Goal: Task Accomplishment & Management: Manage account settings

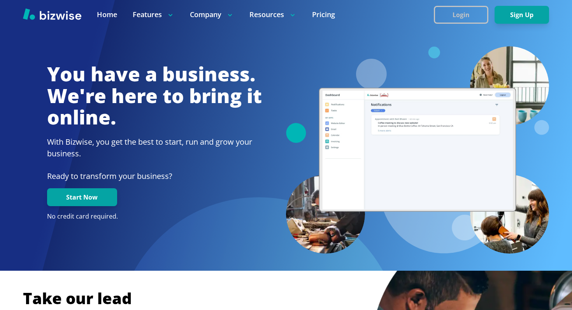
click at [465, 15] on button "Login" at bounding box center [461, 15] width 54 height 18
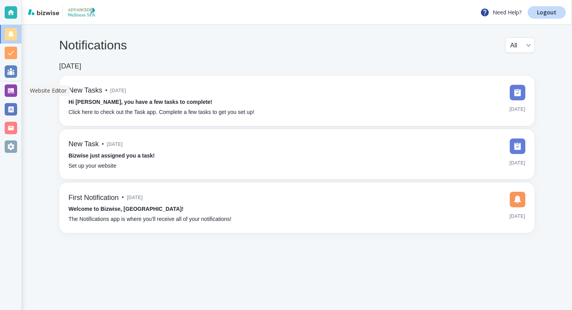
click at [16, 85] on div at bounding box center [11, 90] width 12 height 12
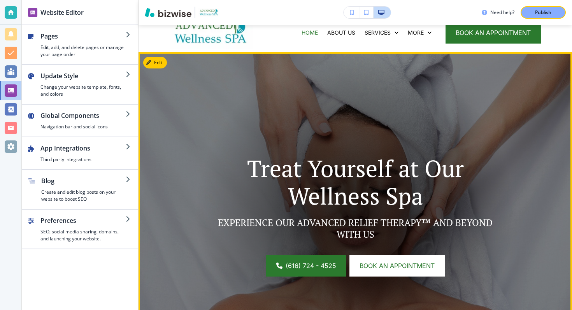
scroll to position [55, 0]
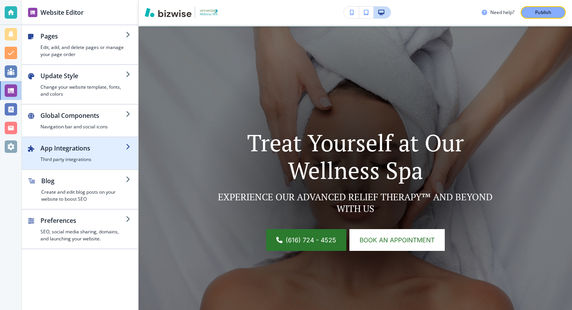
click at [70, 159] on h4 "Third party integrations" at bounding box center [82, 159] width 85 height 7
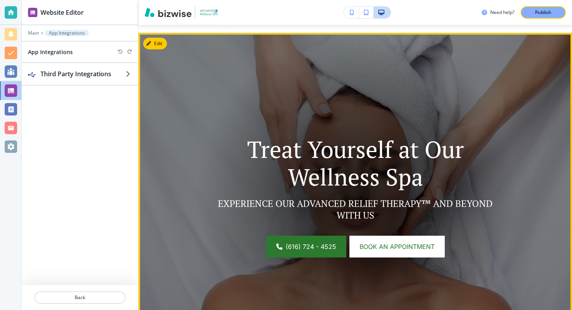
scroll to position [0, 0]
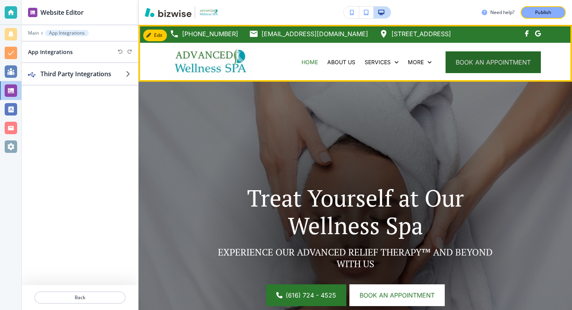
click at [489, 66] on span "book an appointment" at bounding box center [493, 62] width 75 height 9
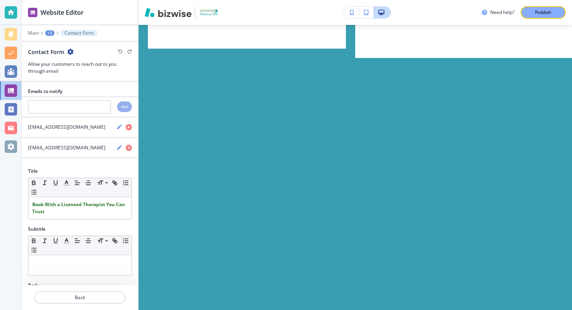
scroll to position [3789, 0]
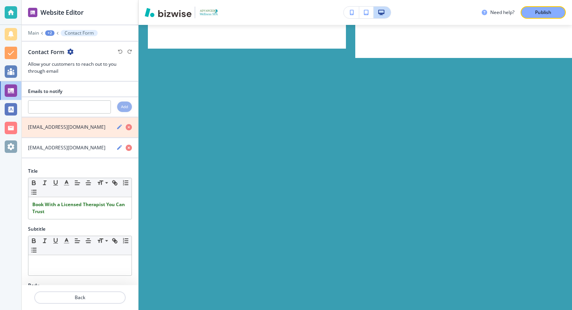
click at [129, 127] on icon "button" at bounding box center [129, 127] width 6 height 6
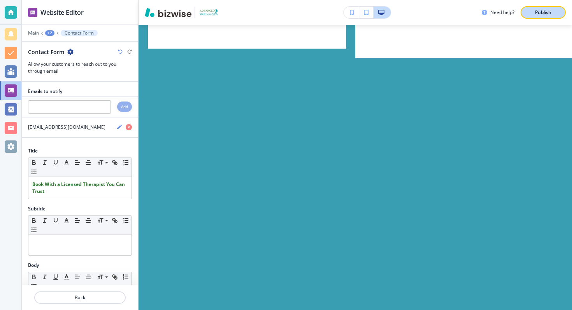
click at [527, 13] on button "Publish" at bounding box center [542, 12] width 45 height 12
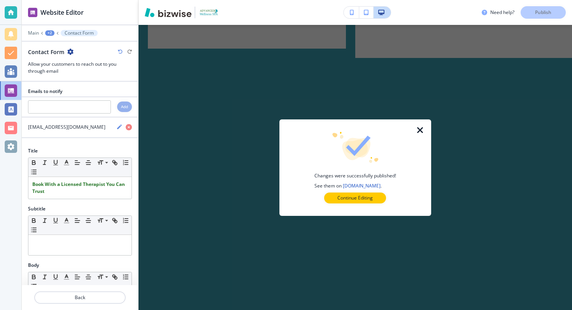
click at [365, 191] on div "Changes were successfully published! See them on [DOMAIN_NAME] . Continue Editi…" at bounding box center [355, 168] width 127 height 72
click at [364, 199] on p "Continue Editing" at bounding box center [354, 198] width 35 height 7
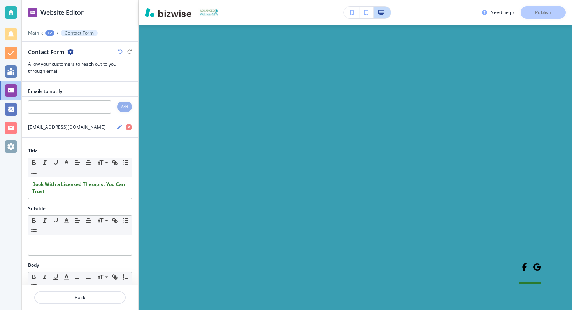
scroll to position [3852, 0]
type input "test1"
type input "example@example.com"
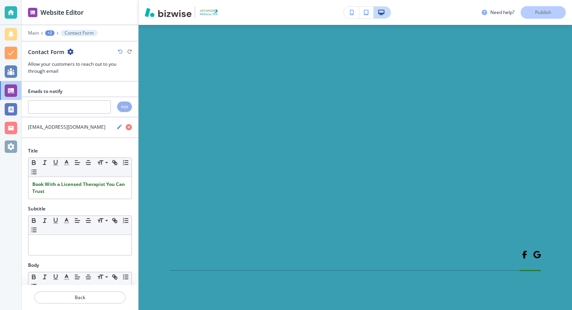
type input "1234567890"
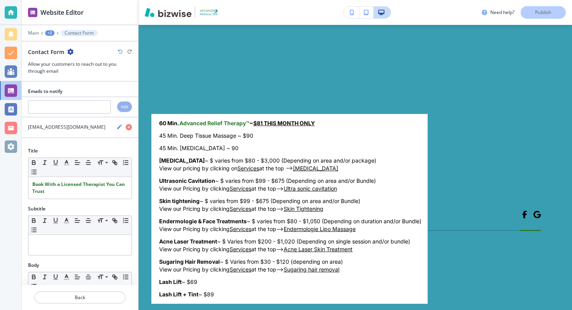
click at [228, 0] on body "Website Editor Main +2 Contact Form Contact Form Allow your customers to reach …" at bounding box center [286, 0] width 572 height 0
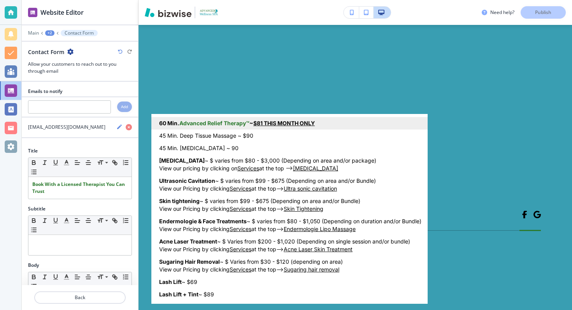
click at [247, 123] on strong "Advanced Relief Therapy™" at bounding box center [214, 123] width 70 height 7
type input "60 Min. Advanced Relief Therapy™ ~ $81 THIS MONTH ONLY"
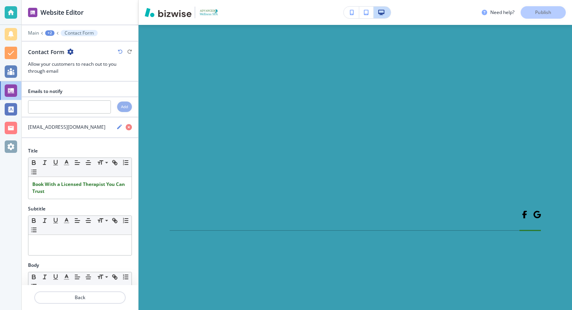
scroll to position [4032, 0]
type input "t"
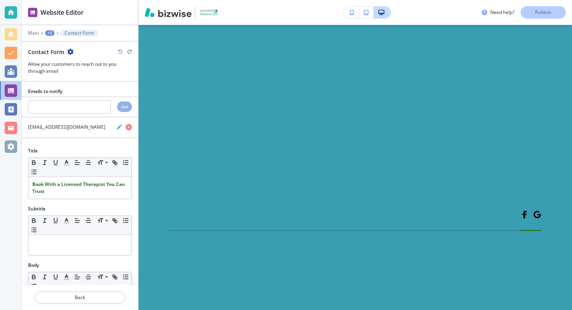
type input "Tuesday 2:00 PM"
type textarea "b"
type textarea "x"
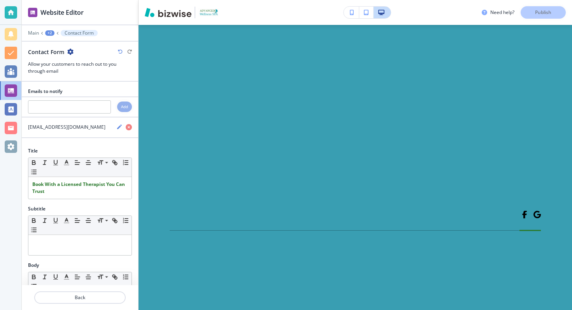
type textarea "ba"
type textarea "x"
type textarea "bac"
type textarea "x"
type textarea "back"
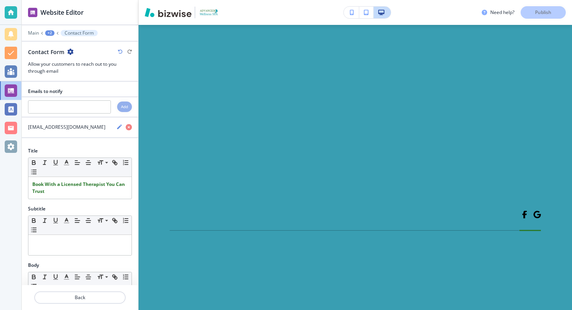
type textarea "x"
type textarea "back"
type textarea "x"
type textarea "back p"
type textarea "x"
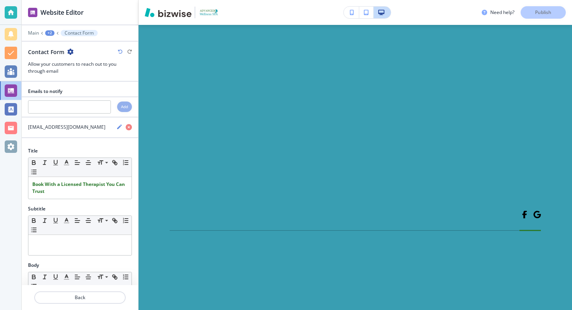
type textarea "back pa"
type textarea "x"
type textarea "back pai"
type textarea "x"
type textarea "back pain"
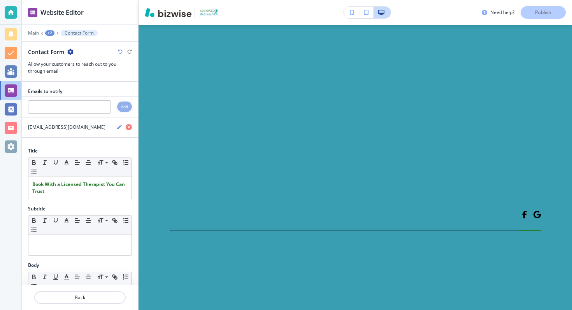
type textarea "x"
type textarea "back pain"
type textarea "x"
type textarea "back pain"
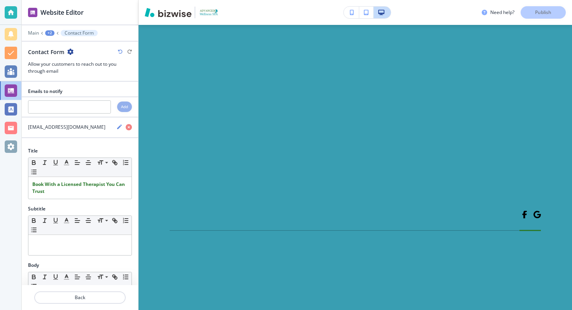
type textarea "x"
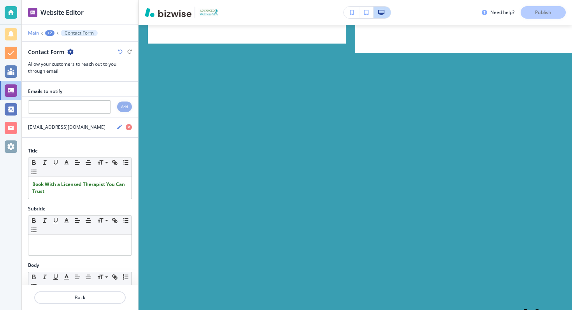
click at [36, 30] on p "Main" at bounding box center [33, 32] width 11 height 5
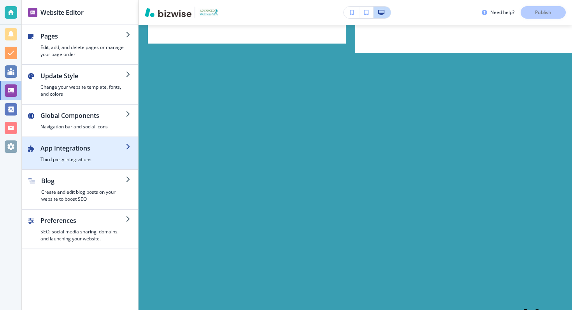
click at [78, 152] on h2 "App Integrations" at bounding box center [82, 148] width 85 height 9
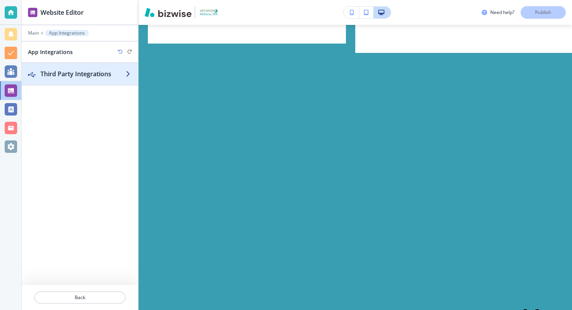
click at [86, 66] on div "button" at bounding box center [80, 66] width 116 height 6
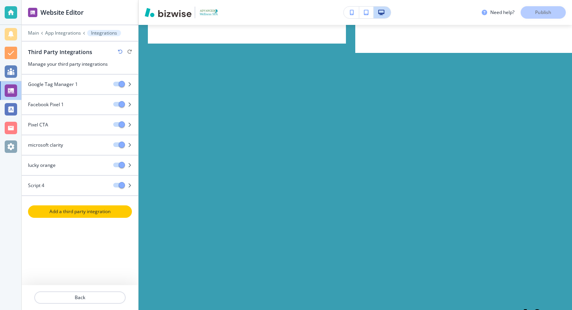
click at [65, 210] on p "Add a third party integration" at bounding box center [80, 211] width 102 height 7
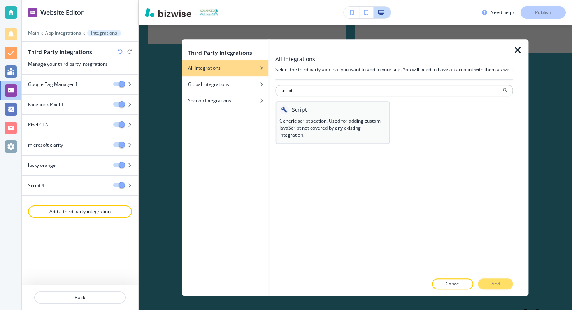
type input "script"
click at [282, 130] on h3 "Generic script section. Used for adding custom JavaScript not covered by any ex…" at bounding box center [332, 127] width 106 height 21
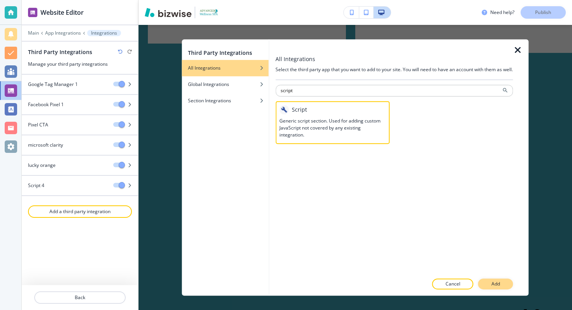
click at [499, 283] on p "Add" at bounding box center [495, 283] width 9 height 7
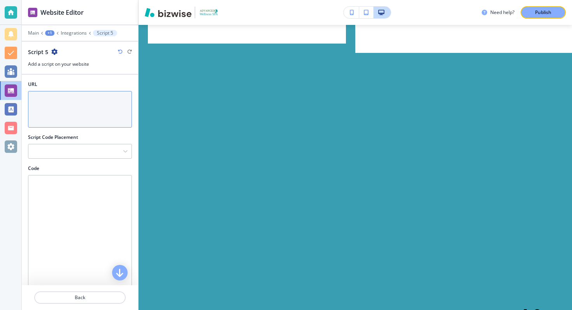
click at [65, 115] on textarea "URL" at bounding box center [80, 109] width 104 height 37
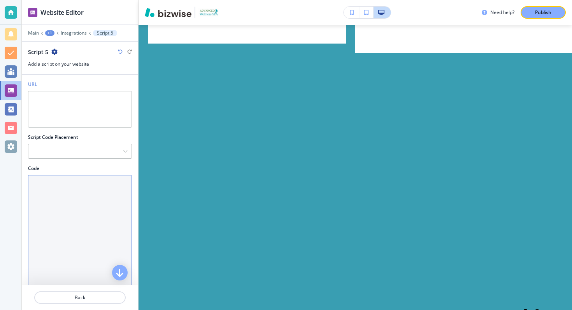
click at [70, 193] on textarea "Code" at bounding box center [80, 249] width 104 height 149
paste textarea "<!-- Fire Meta Lead Event when form success message appears --> <script> docume…"
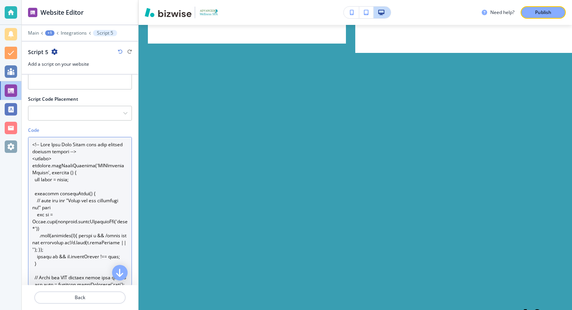
scroll to position [0, 0]
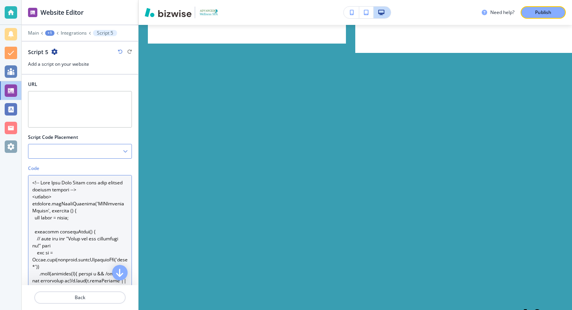
type textarea "<!-- Fire Meta Lead Event when form success message appears --> <script> docume…"
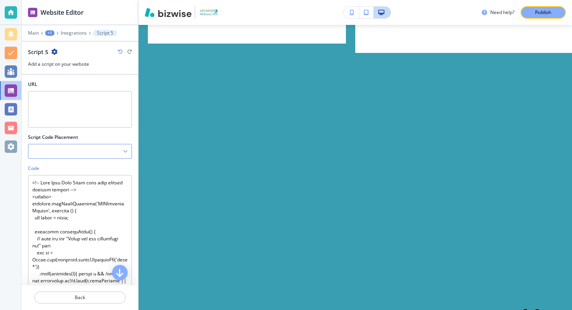
click at [70, 149] on div at bounding box center [79, 151] width 103 height 14
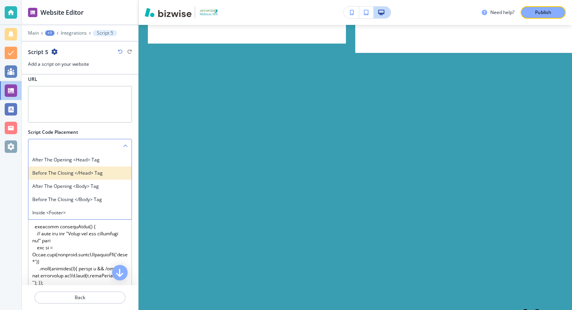
scroll to position [6, 0]
click at [110, 171] on h4 "Before the closing </head> tag" at bounding box center [79, 172] width 95 height 7
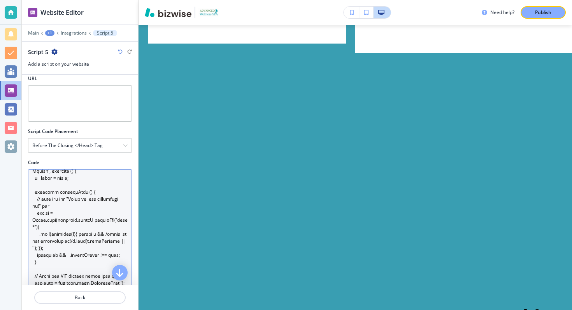
scroll to position [0, 0]
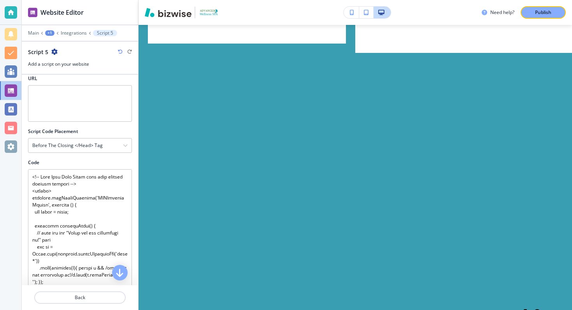
click at [50, 49] on div "Script 5" at bounding box center [43, 52] width 30 height 8
click at [54, 50] on icon "button" at bounding box center [54, 52] width 6 height 6
click at [64, 62] on p "Rename Script 5" at bounding box center [76, 65] width 40 height 7
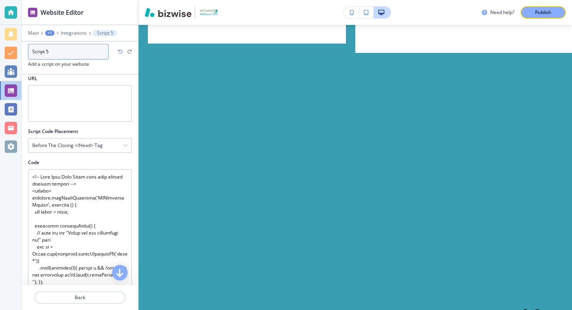
click at [65, 52] on input "Script 5" at bounding box center [68, 52] width 81 height 16
type input "form pixel (2.0)"
click at [119, 67] on h3 "Add a script on your website" at bounding box center [80, 64] width 104 height 7
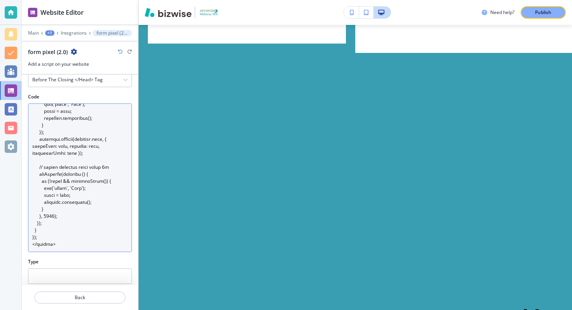
scroll to position [116, 0]
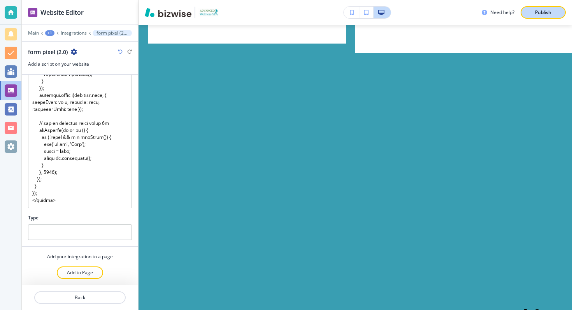
click at [559, 10] on button "Publish" at bounding box center [542, 12] width 45 height 12
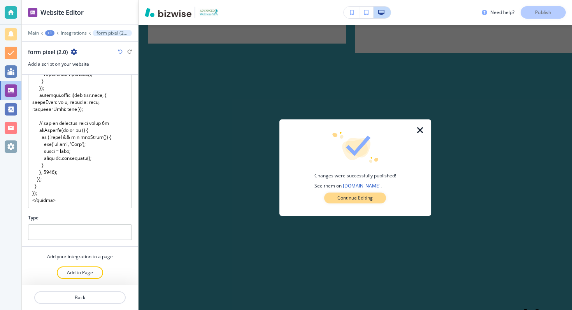
click at [372, 200] on p "Continue Editing" at bounding box center [354, 198] width 35 height 7
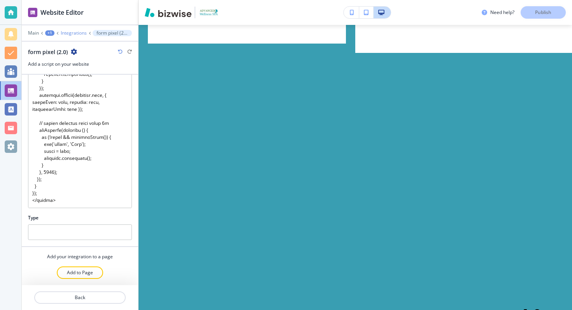
click at [71, 34] on p "Integrations" at bounding box center [74, 32] width 26 height 5
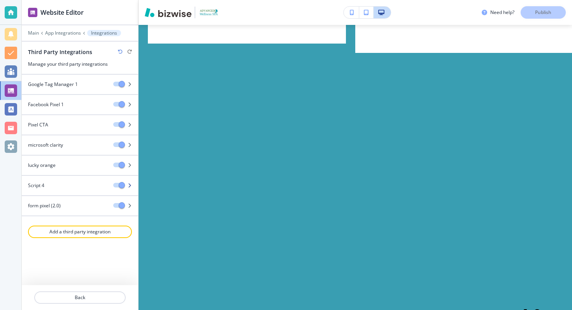
click at [131, 183] on icon "button" at bounding box center [129, 185] width 5 height 5
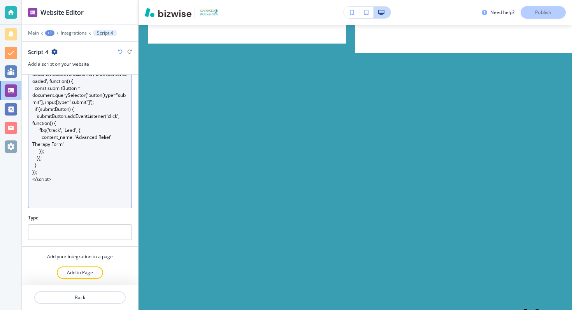
scroll to position [0, 0]
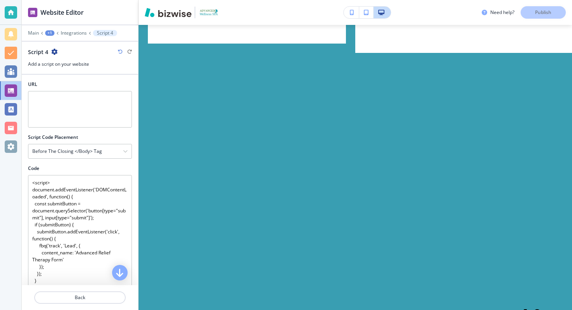
click at [56, 48] on div "Script 4" at bounding box center [43, 52] width 30 height 8
click at [60, 49] on div "Script 4" at bounding box center [80, 52] width 104 height 8
click at [52, 51] on icon "button" at bounding box center [54, 52] width 6 height 6
click at [66, 82] on button "Delete Script 4" at bounding box center [76, 79] width 50 height 14
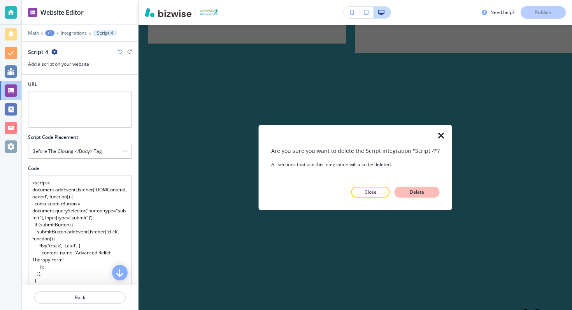
click at [416, 193] on p "Delete" at bounding box center [417, 192] width 19 height 7
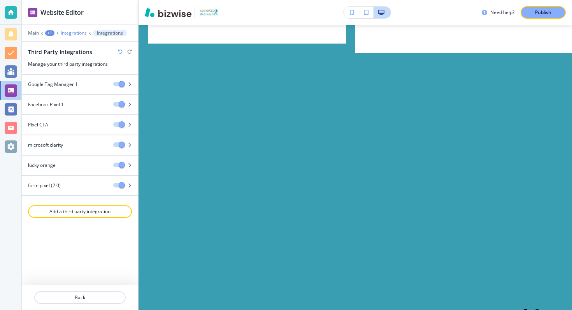
click at [67, 33] on p "Integrations" at bounding box center [74, 32] width 26 height 5
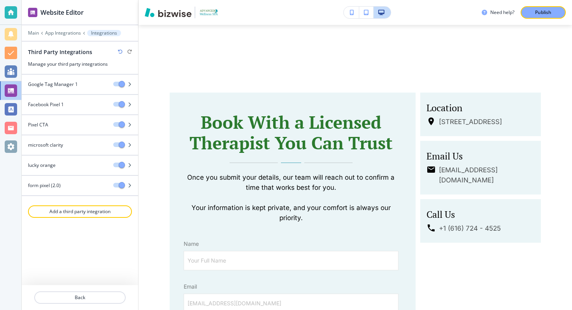
scroll to position [2712, 0]
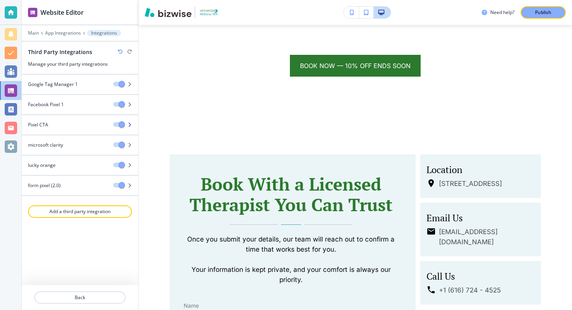
click at [132, 124] on div at bounding box center [125, 124] width 25 height 5
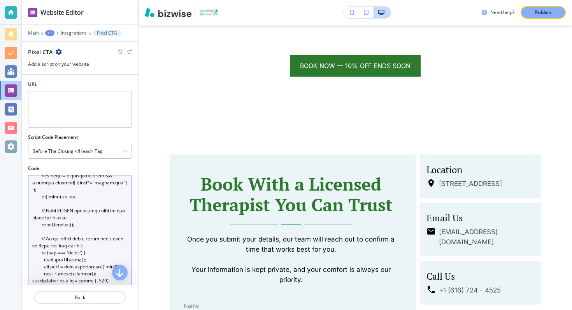
scroll to position [112, 0]
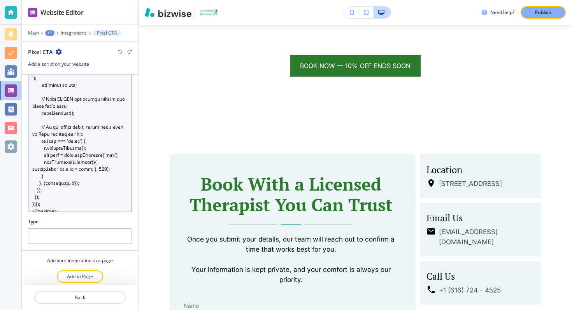
click at [60, 206] on textarea "Code" at bounding box center [80, 137] width 104 height 149
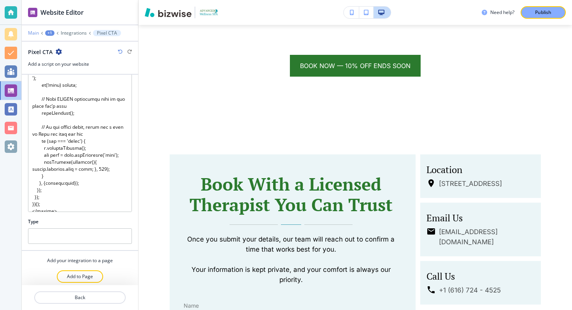
click at [36, 33] on p "Main" at bounding box center [33, 32] width 11 height 5
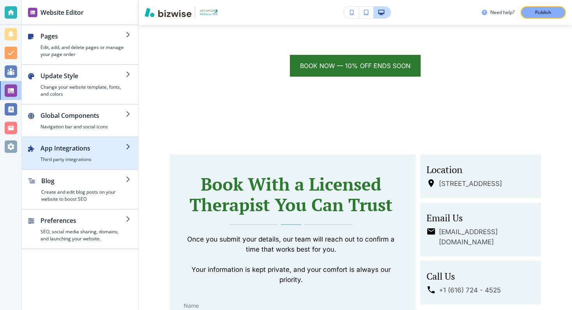
click at [78, 140] on div "button" at bounding box center [80, 140] width 116 height 6
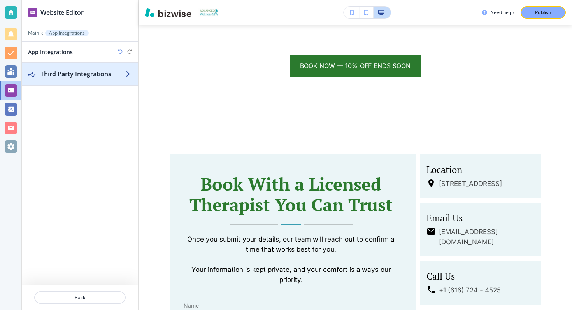
click at [81, 72] on h2 "Third Party Integrations" at bounding box center [82, 73] width 85 height 9
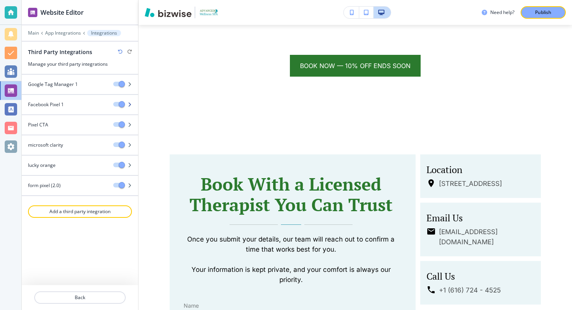
click at [68, 101] on div "Facebook Pixel 1" at bounding box center [64, 104] width 85 height 7
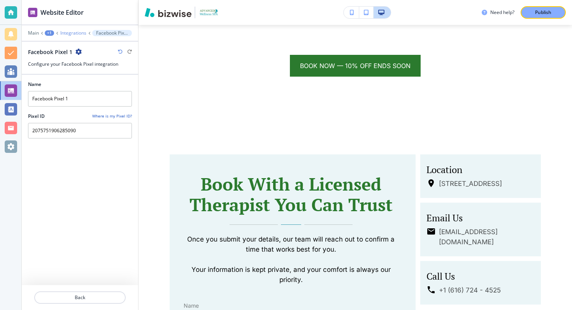
click at [71, 35] on p "Integrations" at bounding box center [73, 32] width 26 height 5
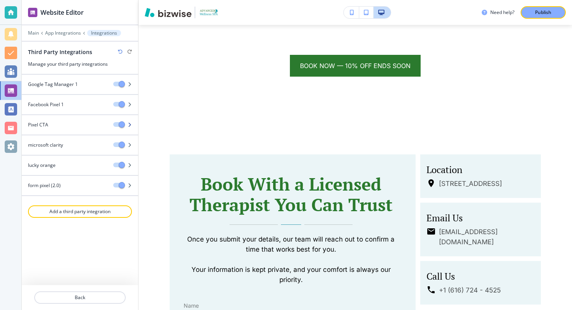
click at [79, 125] on div "Pixel CTA" at bounding box center [64, 124] width 85 height 7
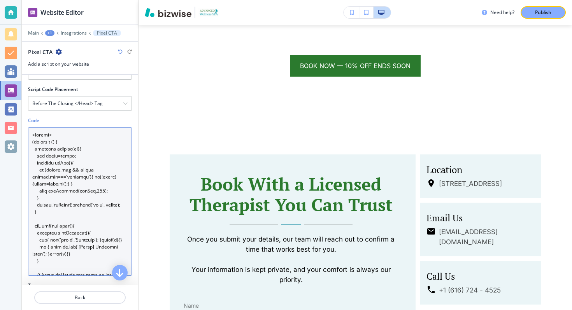
scroll to position [0, 0]
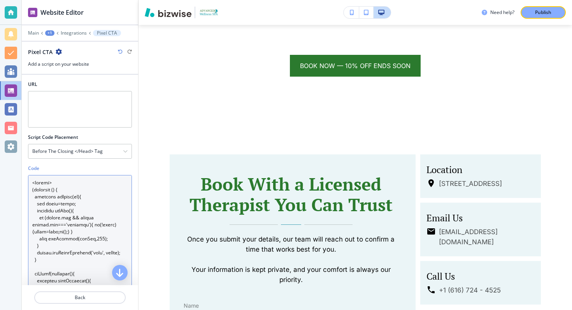
drag, startPoint x: 56, startPoint y: 269, endPoint x: 55, endPoint y: 58, distance: 211.2
click at [55, 58] on div "Website Editor Main +1 Integrations Pixel CTA Pixel CTA Add a script on your we…" at bounding box center [80, 155] width 116 height 310
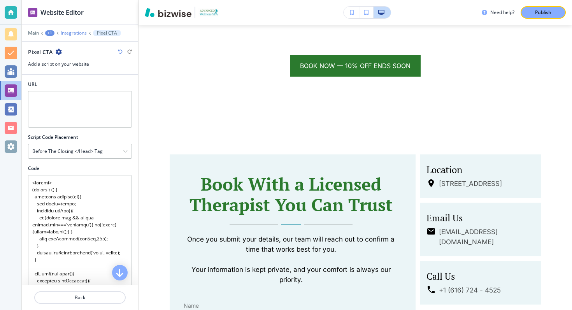
click at [74, 32] on p "Integrations" at bounding box center [74, 32] width 26 height 5
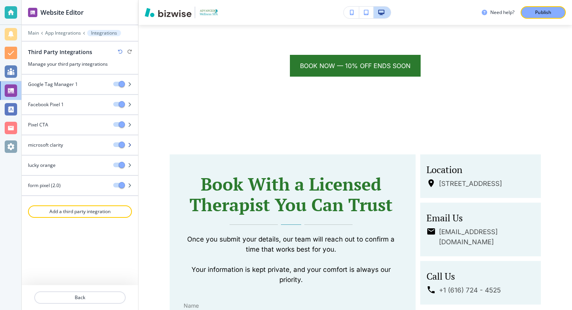
click at [130, 145] on icon "button" at bounding box center [129, 145] width 5 height 5
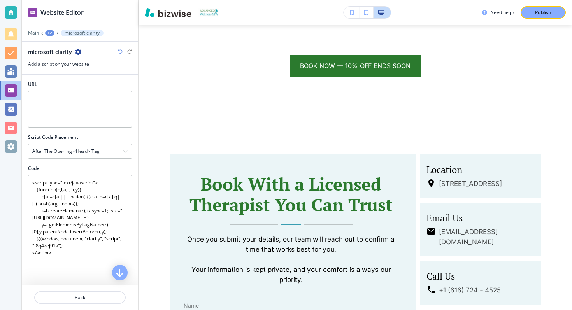
click at [81, 56] on div at bounding box center [80, 58] width 104 height 5
click at [80, 54] on icon "button" at bounding box center [78, 52] width 6 height 6
click at [88, 75] on p "Delete microsoft clarity" at bounding box center [99, 78] width 40 height 7
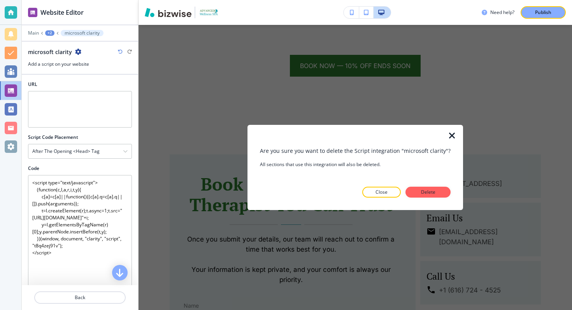
click at [413, 186] on div "Are you sure you want to delete the Script integration "microsoft clarity"? All…" at bounding box center [355, 167] width 191 height 61
click at [413, 190] on button "Delete" at bounding box center [427, 192] width 45 height 11
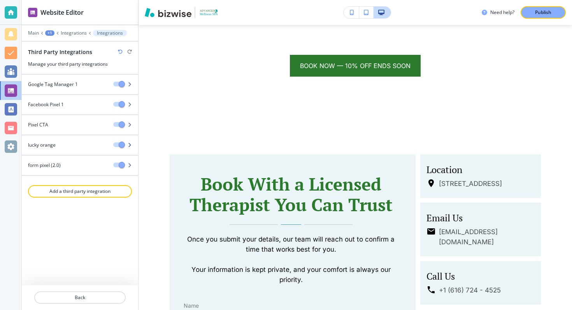
click at [132, 143] on div at bounding box center [125, 144] width 25 height 5
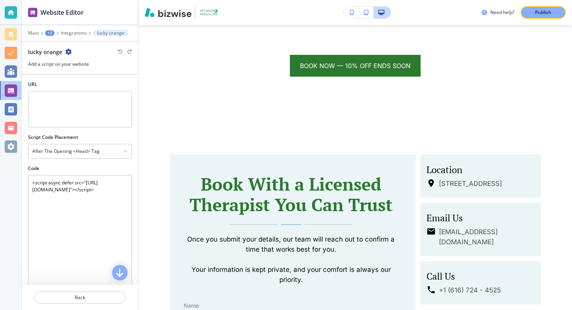
click at [67, 46] on div at bounding box center [80, 45] width 116 height 6
click at [67, 49] on icon "button" at bounding box center [68, 52] width 6 height 6
click at [82, 80] on p "Delete lucky orange" at bounding box center [90, 78] width 40 height 7
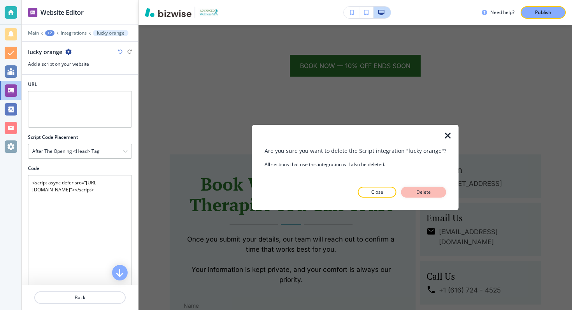
click at [410, 191] on button "Delete" at bounding box center [423, 192] width 45 height 11
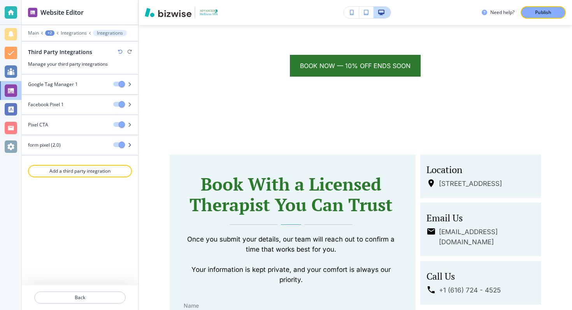
click at [131, 142] on div "form pixel (2.0)" at bounding box center [80, 145] width 116 height 7
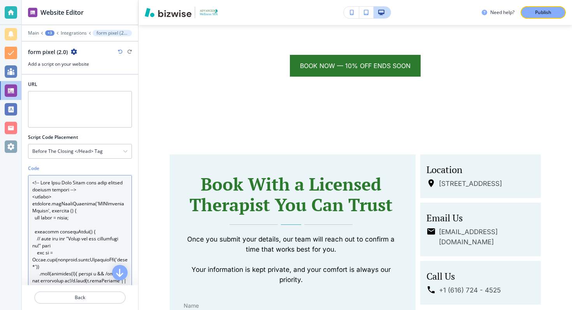
drag, startPoint x: 56, startPoint y: 203, endPoint x: 61, endPoint y: 11, distance: 192.6
click at [62, 10] on div "Website Editor Main +3 Integrations form pixel (2.0) form pixel (2.0) Add a scr…" at bounding box center [80, 155] width 116 height 310
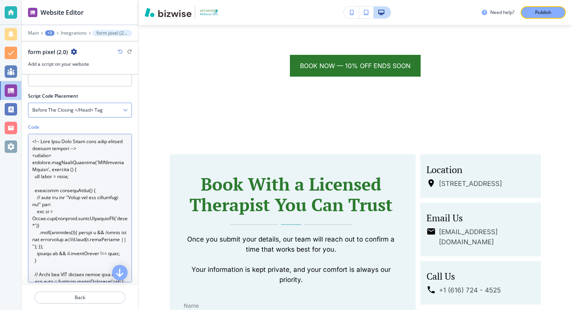
scroll to position [116, 0]
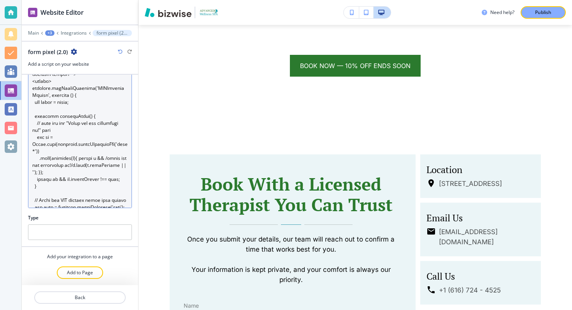
click at [60, 195] on textarea "Code" at bounding box center [80, 134] width 104 height 149
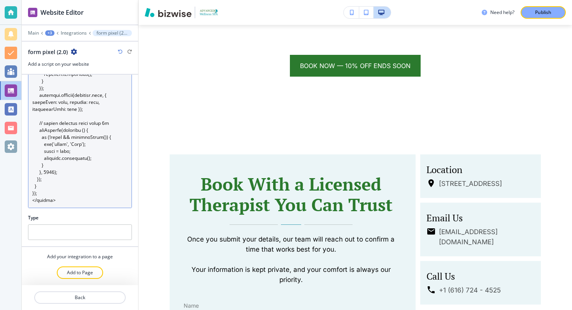
scroll to position [0, 0]
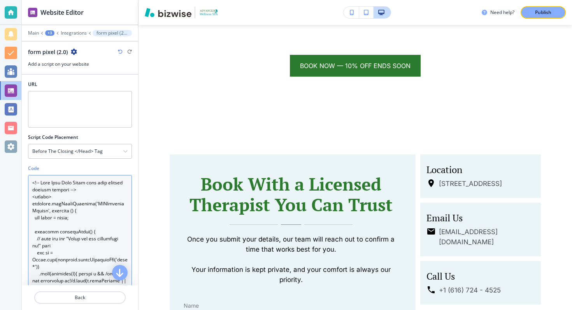
drag, startPoint x: 55, startPoint y: 199, endPoint x: 62, endPoint y: -53, distance: 252.2
click at [62, 0] on html "Website Editor Main +3 Integrations form pixel (2.0) form pixel (2.0) Add a scr…" at bounding box center [286, 0] width 572 height 0
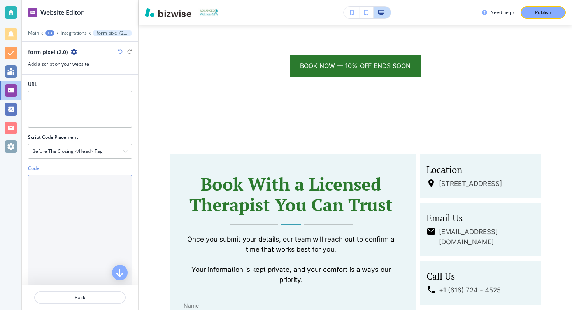
paste textarea "<!-- Fire Meta Lead when Bizwise form shows inline success --> <script> (functi…"
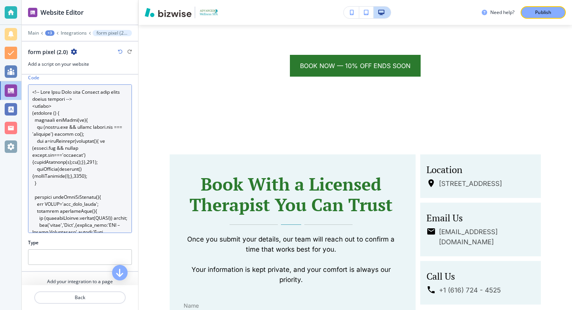
scroll to position [97, 0]
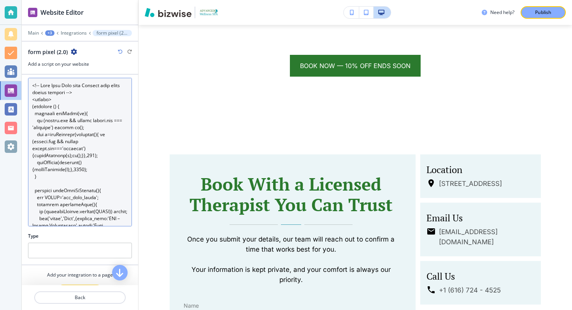
type textarea "<!-- Fire Meta Lead when Bizwise form shows inline success --> <script> (functi…"
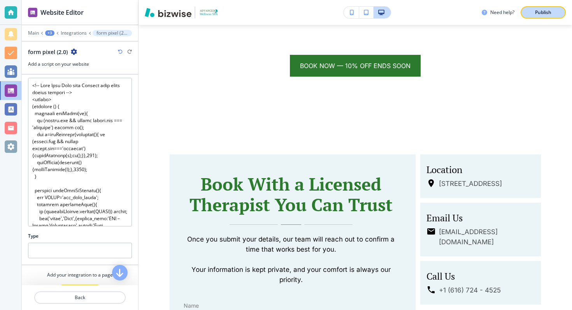
click at [538, 14] on p "Publish" at bounding box center [543, 12] width 16 height 7
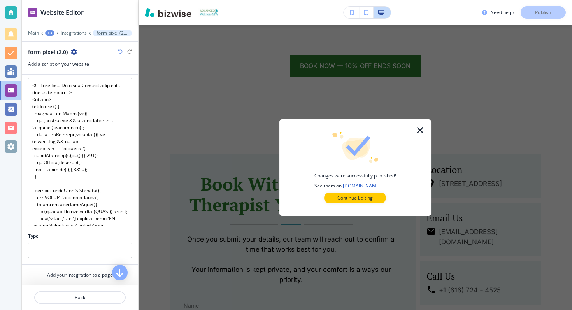
click at [368, 191] on div "Changes were successfully published! See them on [DOMAIN_NAME] . Continue Editi…" at bounding box center [355, 168] width 127 height 72
click at [367, 197] on p "Continue Editing" at bounding box center [354, 198] width 35 height 7
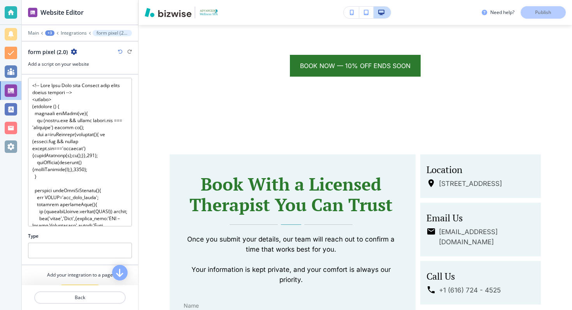
click at [74, 37] on div at bounding box center [80, 38] width 116 height 5
click at [75, 30] on p "Integrations" at bounding box center [74, 32] width 26 height 5
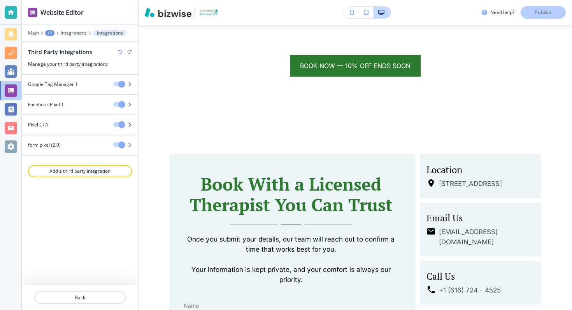
click at [131, 123] on icon "button" at bounding box center [129, 125] width 5 height 5
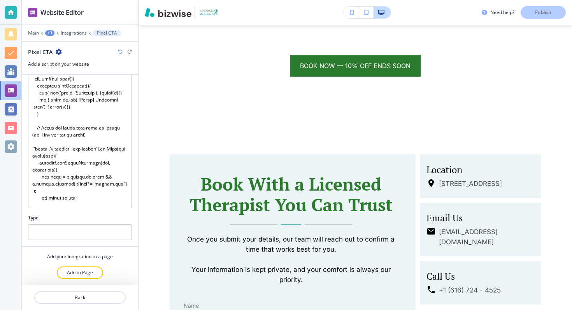
scroll to position [196, 0]
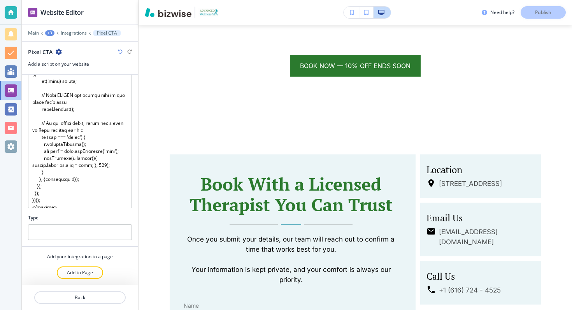
click at [60, 50] on icon "button" at bounding box center [59, 52] width 6 height 6
click at [69, 84] on button "Delete Pixel CTA" at bounding box center [80, 79] width 50 height 14
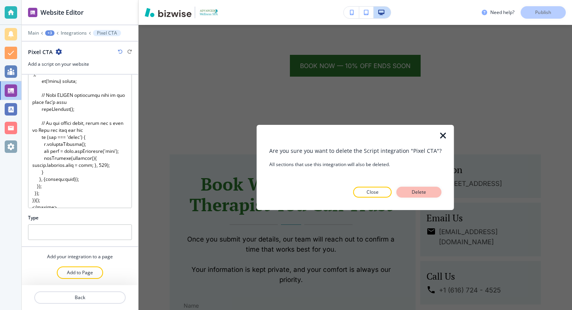
click at [423, 196] on button "Delete" at bounding box center [418, 192] width 45 height 11
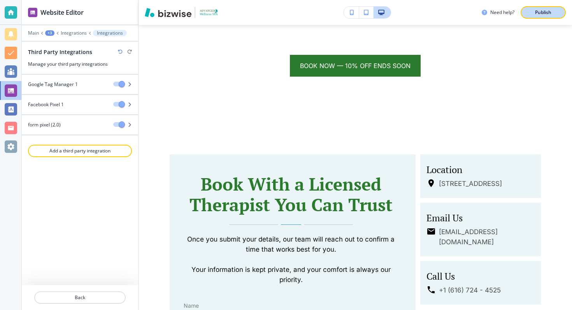
click at [557, 12] on button "Publish" at bounding box center [542, 12] width 45 height 12
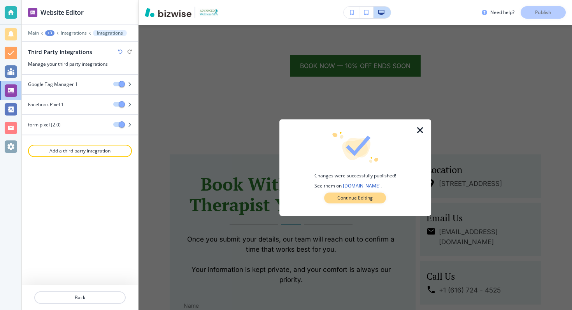
click at [332, 196] on button "Continue Editing" at bounding box center [355, 198] width 62 height 11
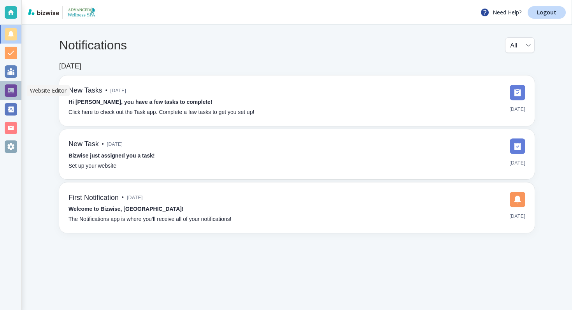
click at [16, 91] on div at bounding box center [11, 90] width 12 height 12
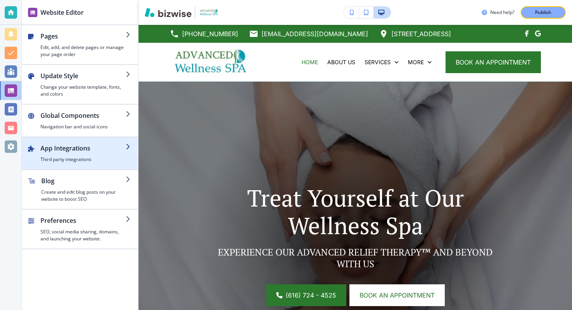
click at [79, 164] on div "button" at bounding box center [80, 166] width 116 height 6
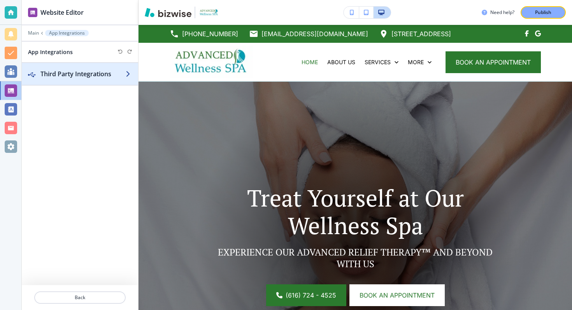
click at [67, 79] on div "button" at bounding box center [80, 82] width 116 height 6
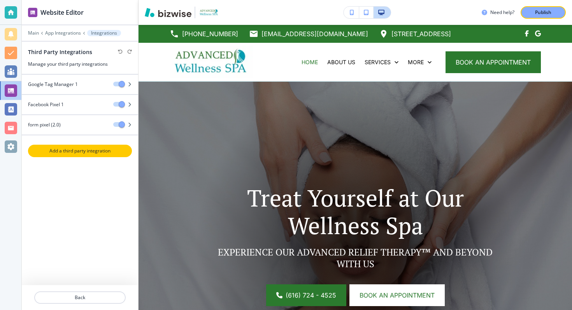
click at [72, 156] on button "Add a third party integration" at bounding box center [80, 151] width 104 height 12
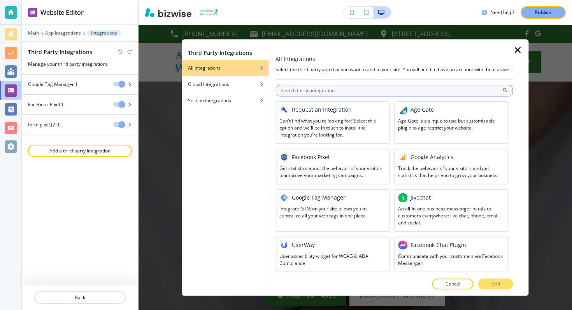
click at [316, 96] on input "text" at bounding box center [393, 91] width 237 height 12
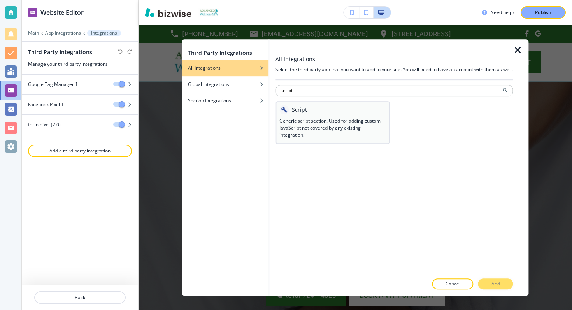
type input "script"
click at [319, 114] on div "Script" at bounding box center [332, 109] width 106 height 9
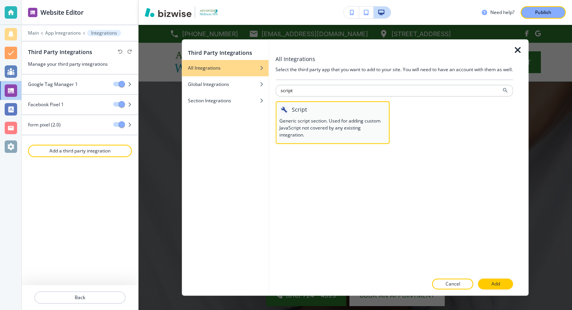
click at [326, 144] on div "Script Generic script section. Used for adding custom JavaScript not covered by…" at bounding box center [332, 122] width 114 height 43
click at [494, 289] on div "All Integrations Select the third party app that you want to add to your site. …" at bounding box center [393, 167] width 237 height 257
click at [489, 281] on button "Add" at bounding box center [495, 284] width 35 height 11
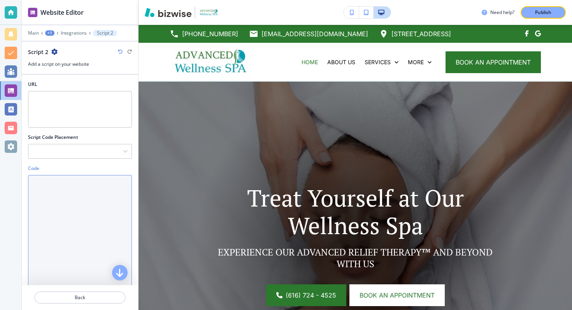
click at [86, 204] on textarea "Code" at bounding box center [80, 249] width 104 height 149
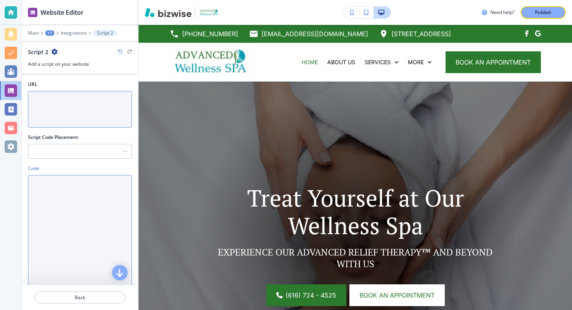
paste textarea "<script> fbq('track', 'Lead'); </script>"
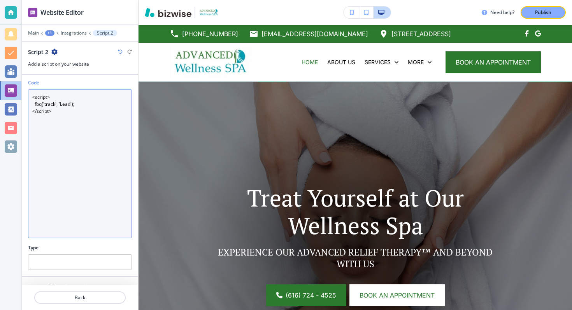
scroll to position [116, 0]
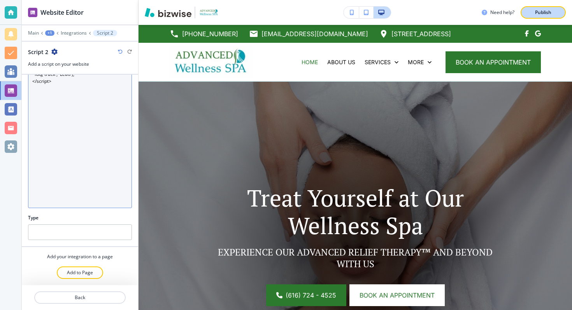
type textarea "<script> fbq('track', 'Lead'); </script>"
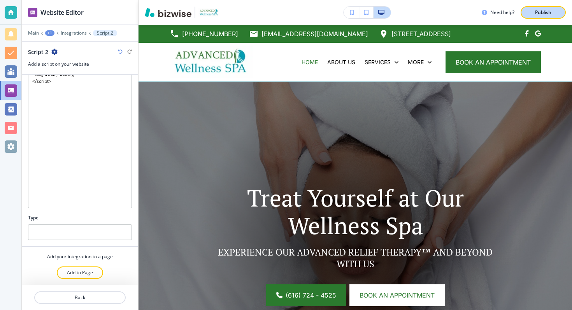
click at [541, 9] on p "Publish" at bounding box center [543, 12] width 16 height 7
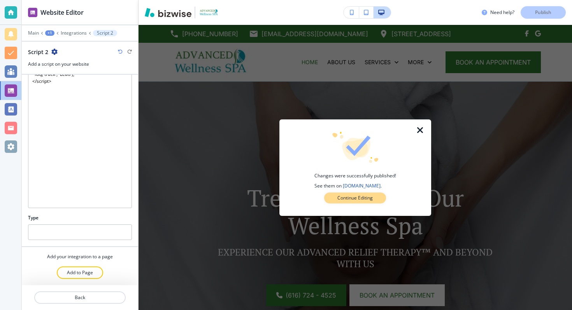
click at [372, 195] on p "Continue Editing" at bounding box center [354, 198] width 35 height 7
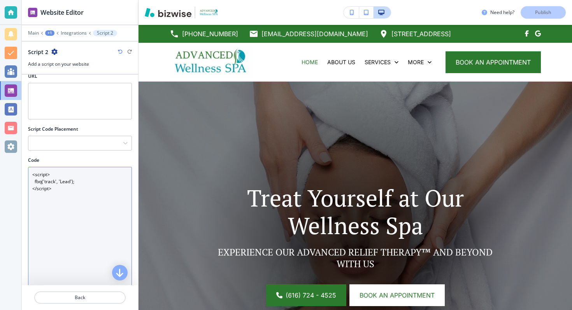
scroll to position [0, 0]
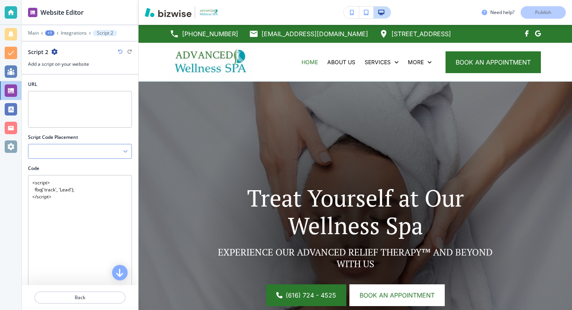
click at [83, 149] on div at bounding box center [79, 151] width 103 height 14
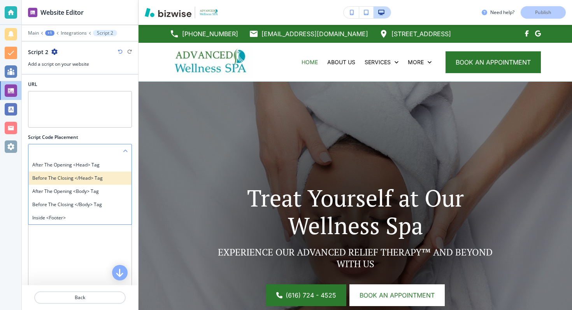
click at [83, 178] on h4 "Before the closing </head> tag" at bounding box center [79, 178] width 95 height 7
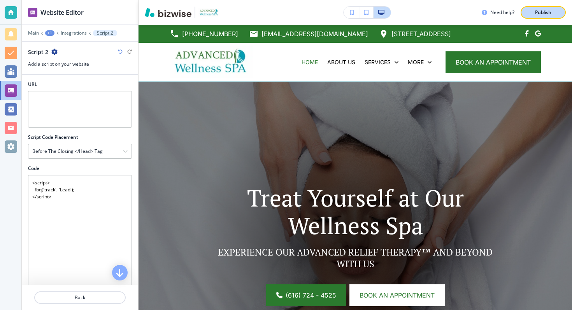
click at [543, 9] on p "Publish" at bounding box center [543, 12] width 16 height 7
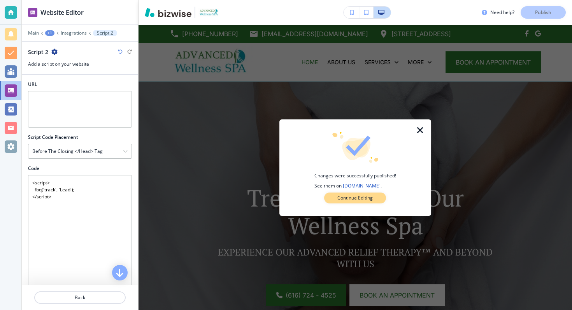
click at [347, 195] on p "Continue Editing" at bounding box center [354, 198] width 35 height 7
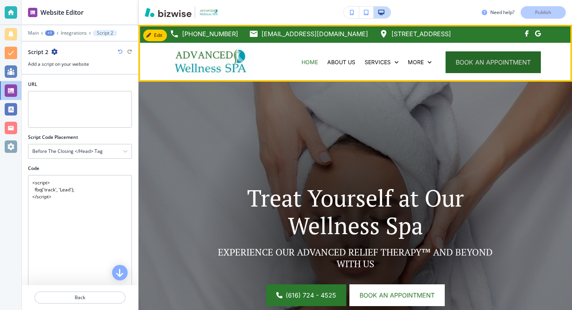
click at [497, 60] on span "book an appointment" at bounding box center [493, 62] width 75 height 9
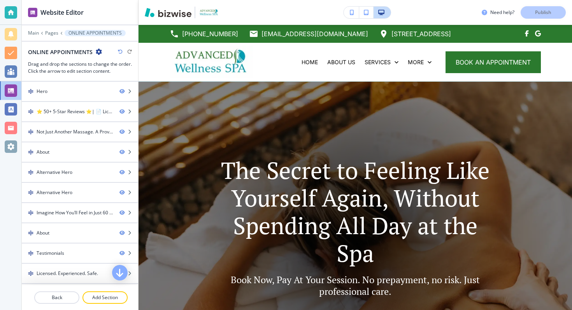
click at [101, 54] on div "ONLINE APPOINTMENTS" at bounding box center [80, 52] width 104 height 8
click at [101, 54] on icon "button" at bounding box center [99, 52] width 6 height 6
click at [31, 28] on div at bounding box center [80, 27] width 116 height 5
click at [31, 33] on p "Main" at bounding box center [33, 32] width 11 height 5
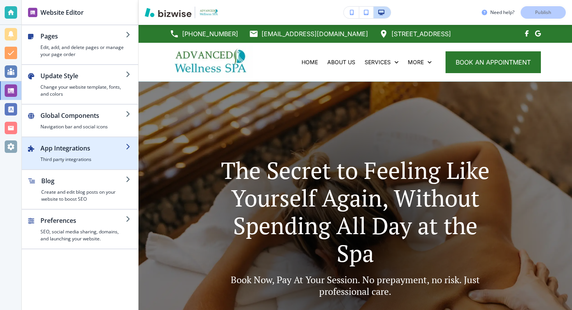
click at [63, 161] on h4 "Third party integrations" at bounding box center [82, 159] width 85 height 7
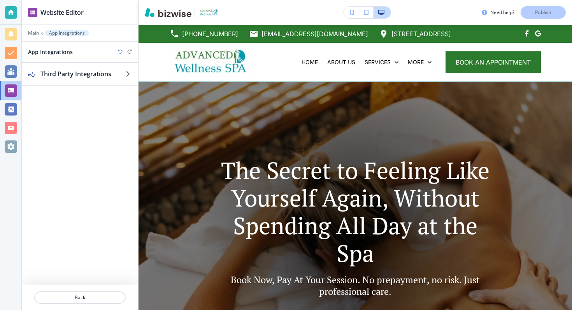
click at [79, 85] on div at bounding box center [80, 85] width 116 height 1
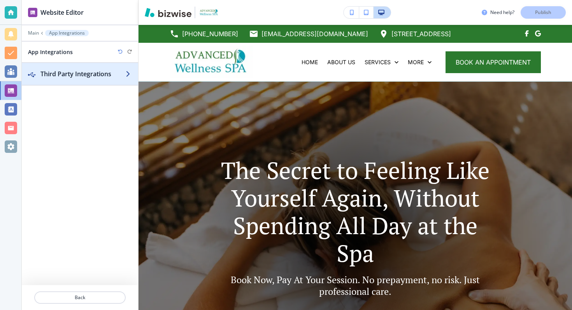
click at [79, 81] on div "button" at bounding box center [80, 82] width 116 height 6
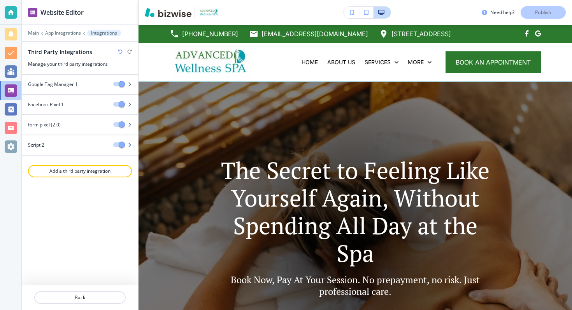
click at [64, 147] on div "Script 2" at bounding box center [64, 145] width 85 height 7
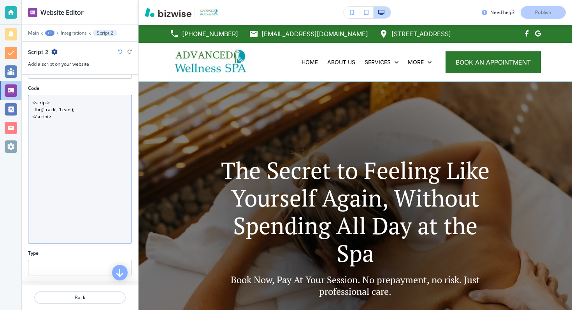
scroll to position [69, 0]
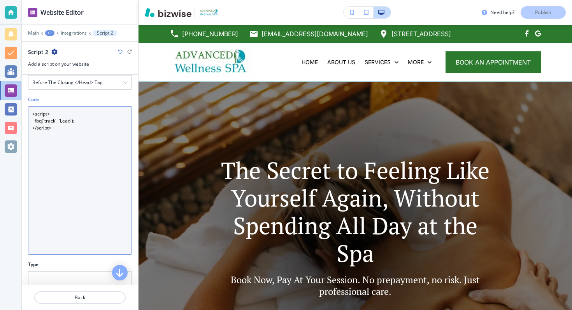
drag, startPoint x: 63, startPoint y: 139, endPoint x: 25, endPoint y: 117, distance: 44.6
click at [25, 117] on div "Code <script> fbq('track', 'Lead'); </script>" at bounding box center [80, 178] width 116 height 165
paste textarea ", { value: 81, currency: 'USD', }"
drag, startPoint x: 61, startPoint y: 151, endPoint x: 24, endPoint y: 102, distance: 61.2
click at [24, 102] on div "Code <script> fbq('track', 'Lead', { value: 81, currency: 'USD', }); </script>" at bounding box center [80, 178] width 116 height 165
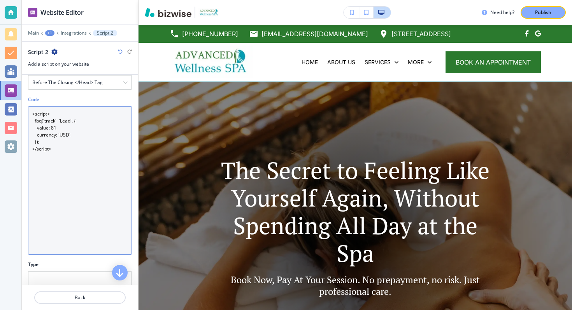
paste textarea
click at [70, 149] on textarea "<script> fbq('track', 'Lead', { value: 81, currency: 'USD', }); </script>" at bounding box center [80, 180] width 104 height 149
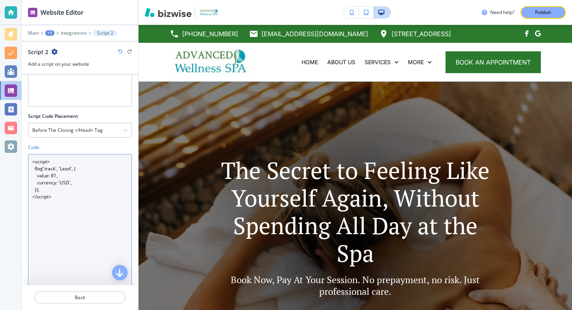
scroll to position [0, 0]
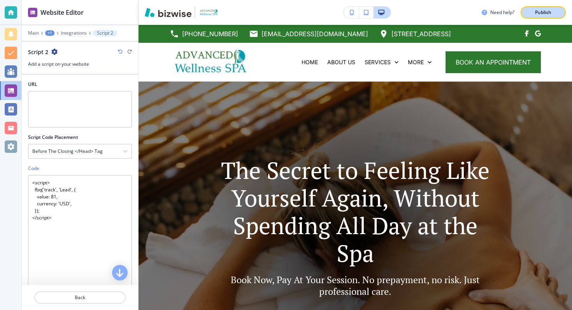
click at [543, 11] on p "Publish" at bounding box center [543, 12] width 16 height 7
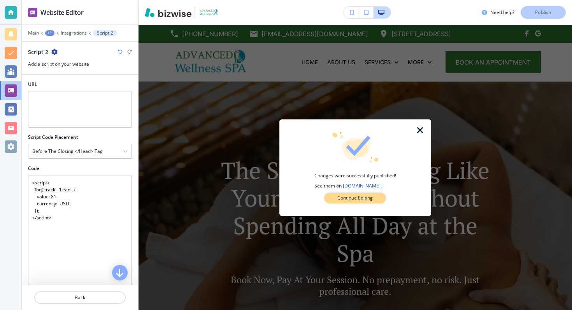
click at [356, 196] on p "Continue Editing" at bounding box center [354, 198] width 35 height 7
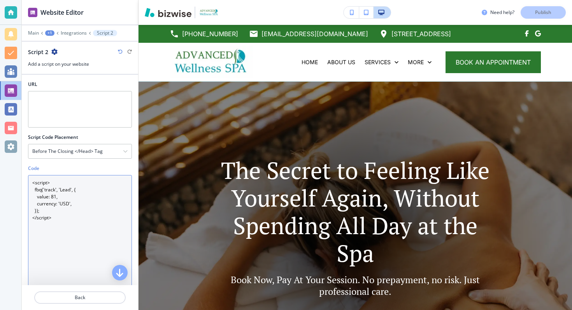
drag, startPoint x: 53, startPoint y: 230, endPoint x: 16, endPoint y: 170, distance: 69.9
click at [16, 170] on div "Website Editor Main +1 Integrations Script 2 Script 2 Add a script on your webs…" at bounding box center [286, 155] width 572 height 310
paste textarea "CompleteRegistration"
click at [77, 236] on textarea "<script> fbq('track', 'CompleteRegistration', { value: 81, currency: 'USD', });…" at bounding box center [80, 249] width 104 height 149
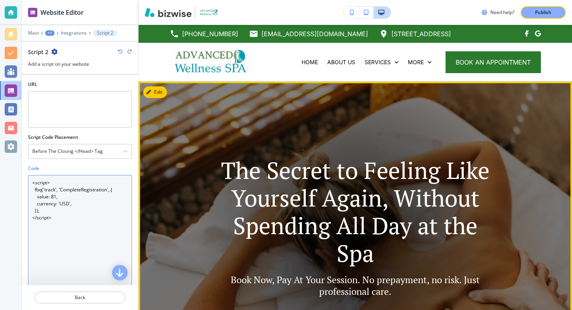
type textarea "<script> fbq('track', 'CompleteRegistration', { value: 81, currency: 'USD', });…"
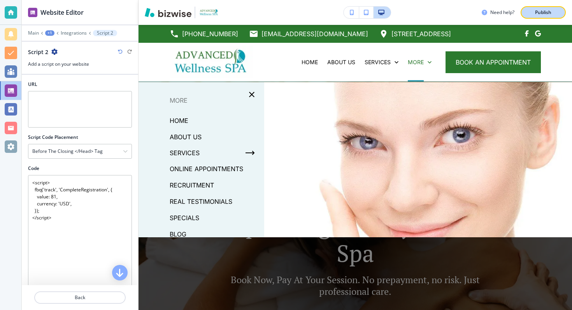
click at [540, 11] on p "Publish" at bounding box center [543, 12] width 16 height 7
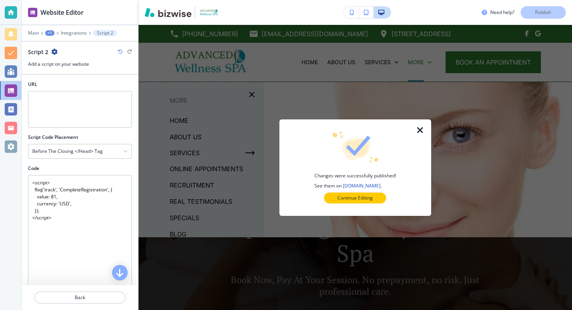
click at [350, 191] on div "Changes were successfully published! See them on [DOMAIN_NAME] . Continue Editi…" at bounding box center [355, 168] width 127 height 72
click at [350, 193] on button "Continue Editing" at bounding box center [355, 198] width 62 height 11
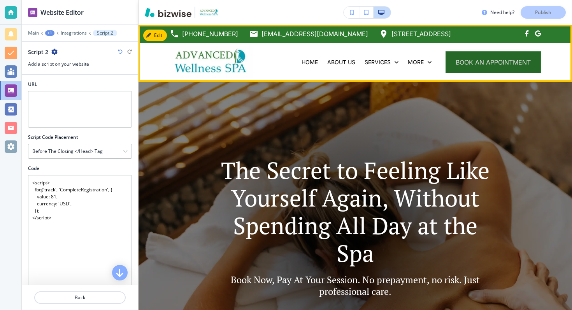
click at [495, 67] on button "book an appointment" at bounding box center [492, 62] width 95 height 22
click at [487, 63] on button "book an appointment" at bounding box center [492, 62] width 95 height 22
click at [485, 63] on button "book an appointment" at bounding box center [492, 62] width 95 height 22
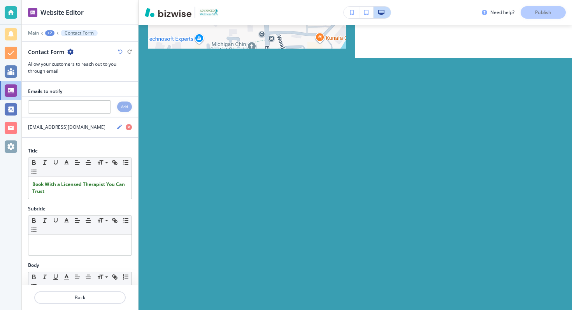
click at [70, 50] on icon "button" at bounding box center [70, 52] width 6 height 6
click at [84, 46] on div at bounding box center [80, 45] width 116 height 6
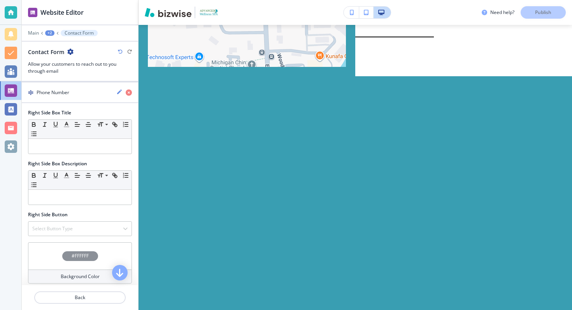
scroll to position [582, 0]
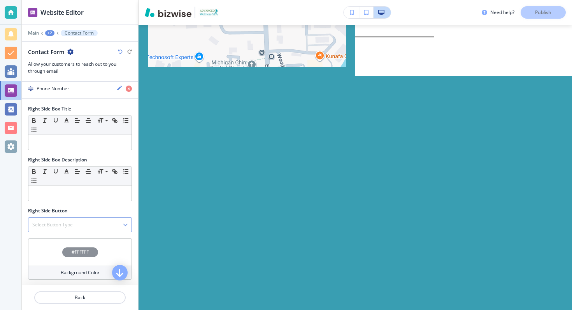
click at [93, 224] on div "Select Button Type" at bounding box center [79, 225] width 103 height 14
click at [93, 223] on div "Select Button Type" at bounding box center [79, 225] width 103 height 14
click at [124, 272] on button "button" at bounding box center [120, 272] width 16 height 16
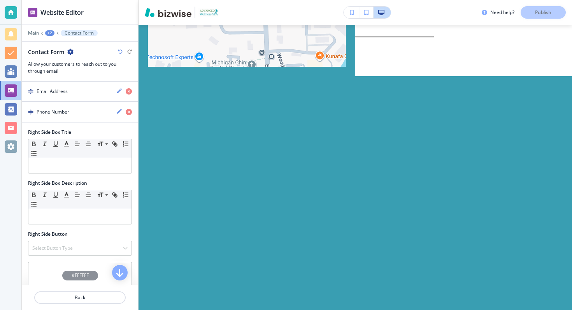
scroll to position [543, 0]
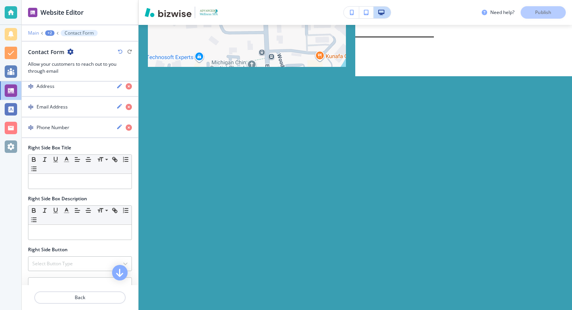
click at [33, 33] on p "Main" at bounding box center [33, 32] width 11 height 5
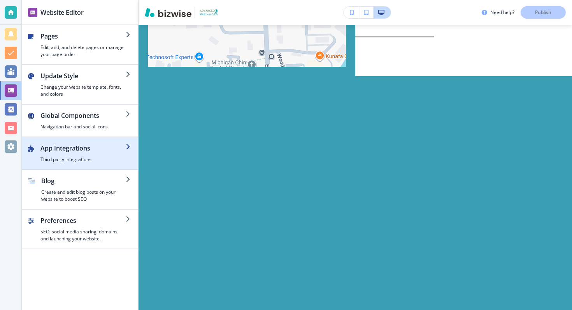
click at [70, 152] on h2 "App Integrations" at bounding box center [82, 148] width 85 height 9
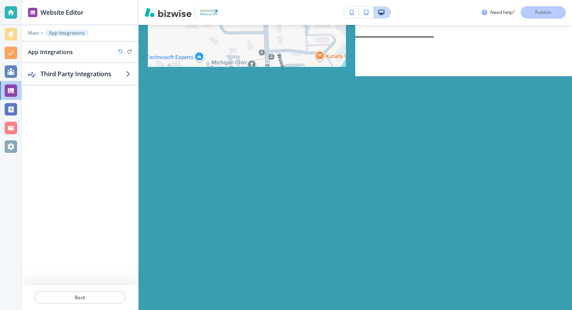
click at [93, 60] on div at bounding box center [80, 59] width 116 height 6
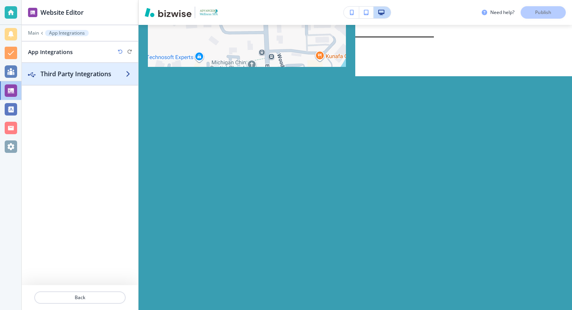
click at [90, 70] on h2 "Third Party Integrations" at bounding box center [82, 73] width 85 height 9
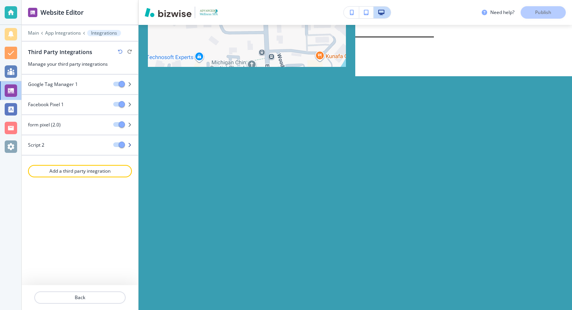
click at [134, 145] on div at bounding box center [125, 144] width 25 height 5
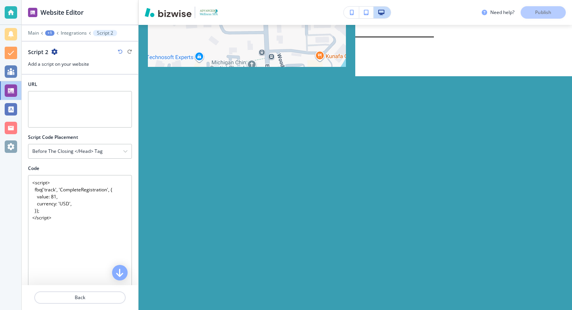
click at [55, 49] on icon "button" at bounding box center [54, 52] width 6 height 6
click at [65, 78] on p "Delete Script 2" at bounding box center [76, 78] width 40 height 7
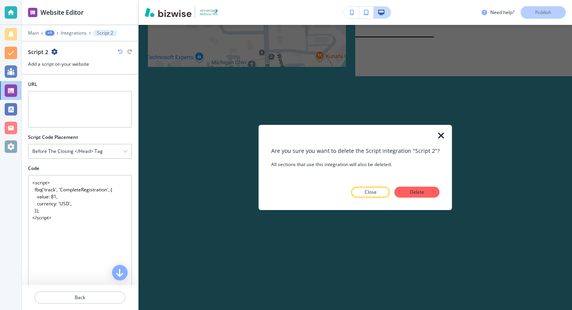
click at [401, 186] on div "Are you sure you want to delete the Script integration "Script 2"? All sections…" at bounding box center [355, 167] width 168 height 61
click at [401, 187] on button "Delete" at bounding box center [416, 192] width 45 height 11
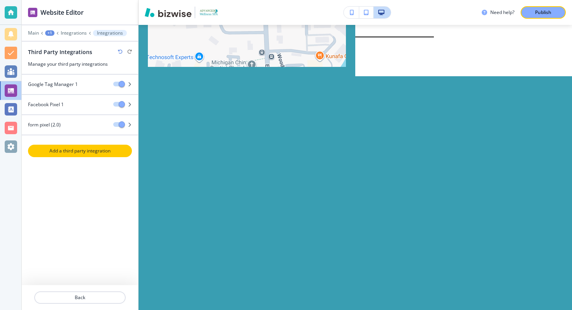
click at [88, 150] on p "Add a third party integration" at bounding box center [80, 150] width 102 height 7
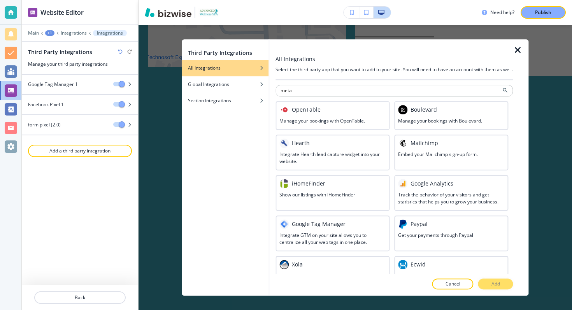
type input "meta"
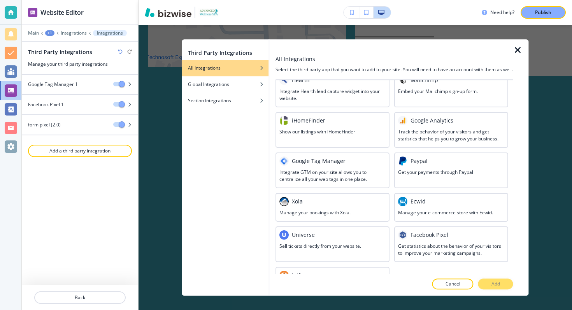
scroll to position [98, 0]
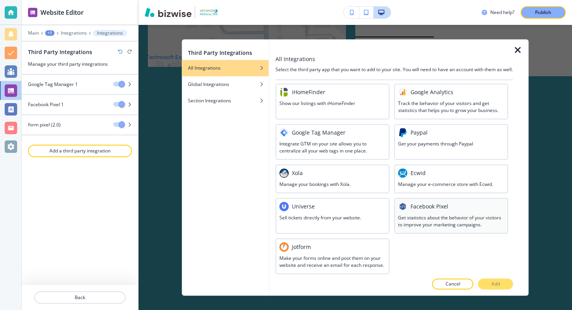
click at [442, 231] on div "Facebook Pixel Get statistics about the behavior of your visitors to improve yo…" at bounding box center [451, 216] width 114 height 36
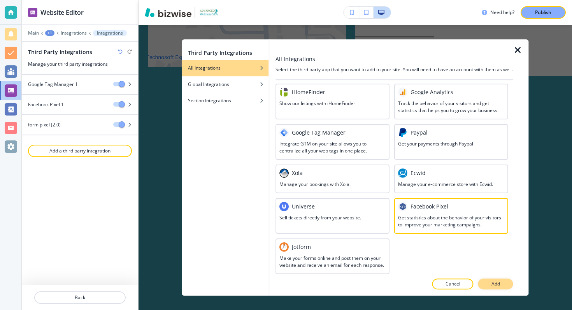
click at [508, 283] on button "Add" at bounding box center [495, 284] width 35 height 11
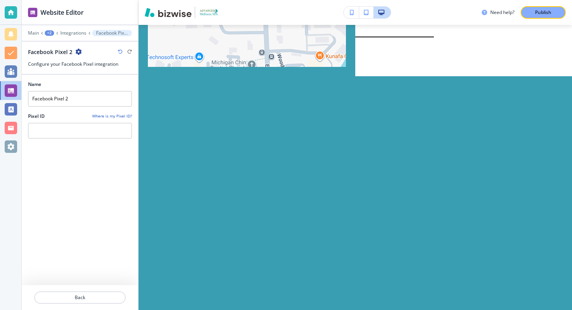
click at [77, 49] on icon "button" at bounding box center [78, 52] width 6 height 6
click at [99, 79] on p "Delete Facebook Pixel 2" at bounding box center [100, 78] width 40 height 7
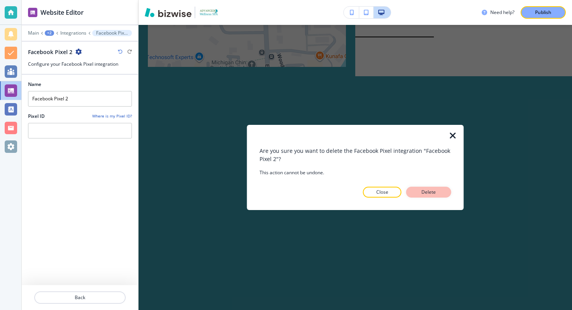
click at [417, 191] on button "Delete" at bounding box center [428, 192] width 45 height 11
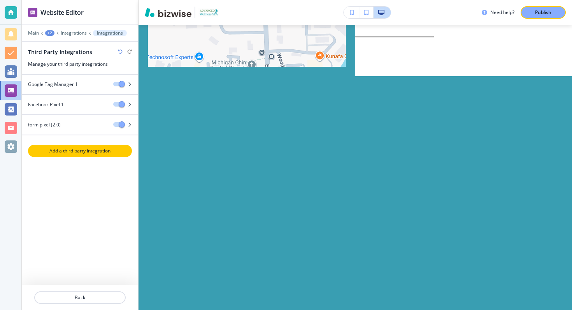
click at [77, 146] on button "Add a third party integration" at bounding box center [80, 151] width 104 height 12
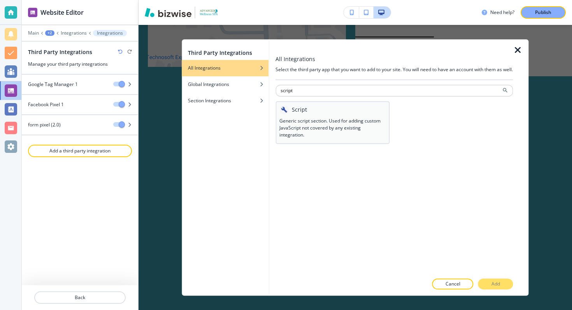
type input "script"
click at [321, 138] on h3 "Generic script section. Used for adding custom JavaScript not covered by any ex…" at bounding box center [332, 127] width 106 height 21
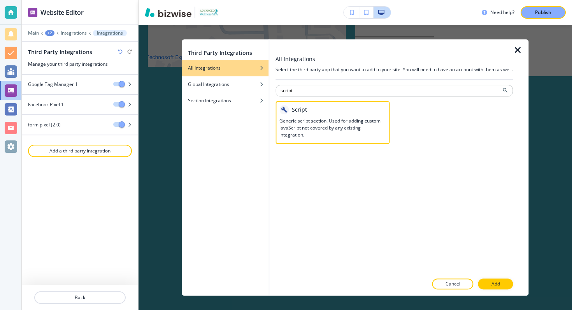
click at [498, 293] on div at bounding box center [393, 292] width 237 height 6
click at [498, 287] on p "Add" at bounding box center [495, 283] width 9 height 7
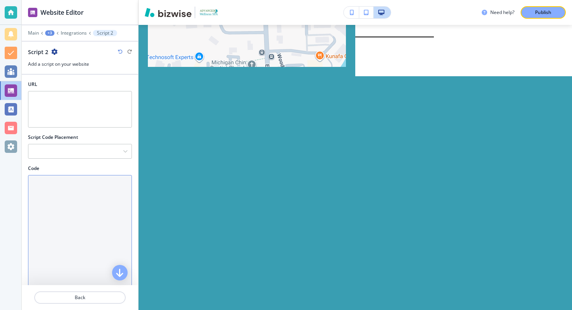
click at [97, 200] on textarea "Code" at bounding box center [80, 249] width 104 height 149
paste textarea "<script> (function () { function onReady(cb){ var fired=false; function tryRun(…"
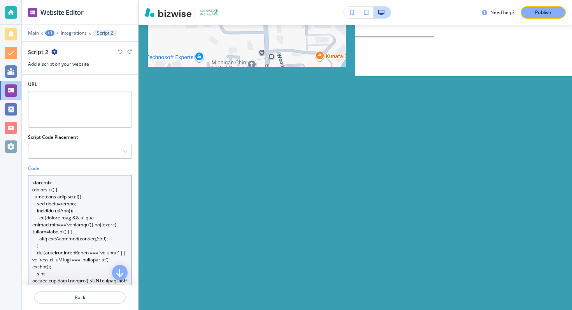
scroll to position [38, 0]
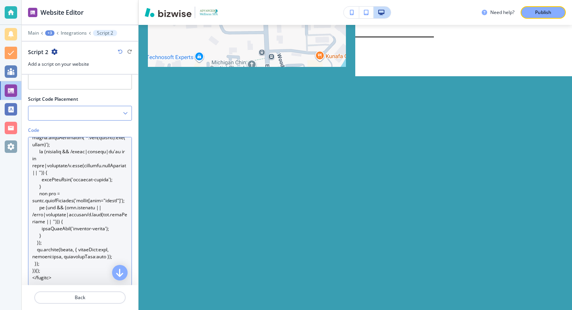
type textarea "<script> (function () { function onReady(cb){ var fired=false; function tryRun(…"
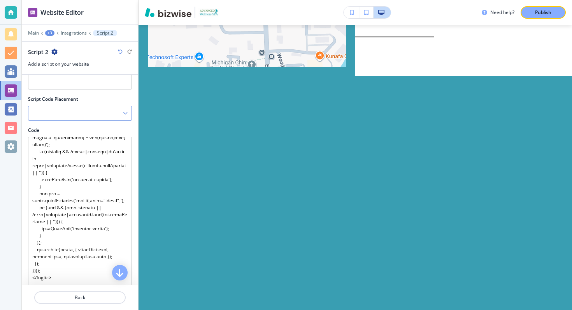
click at [68, 113] on div at bounding box center [79, 113] width 103 height 14
